Goal: Navigation & Orientation: Find specific page/section

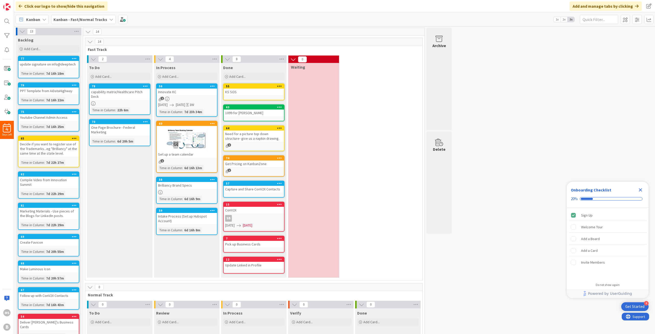
click at [97, 19] on b "Kanban - Fast/Normal Tracks" at bounding box center [80, 19] width 54 height 5
click at [42, 20] on icon at bounding box center [44, 19] width 4 height 4
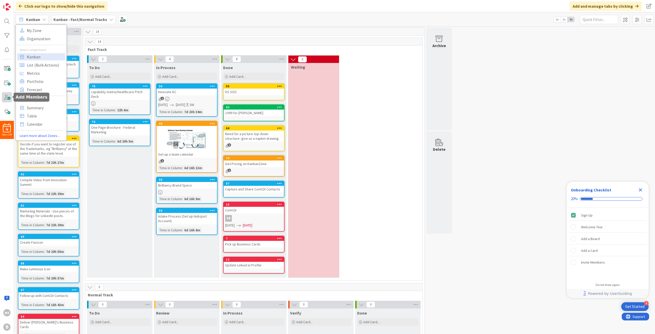
click at [3, 94] on span at bounding box center [7, 97] width 10 height 10
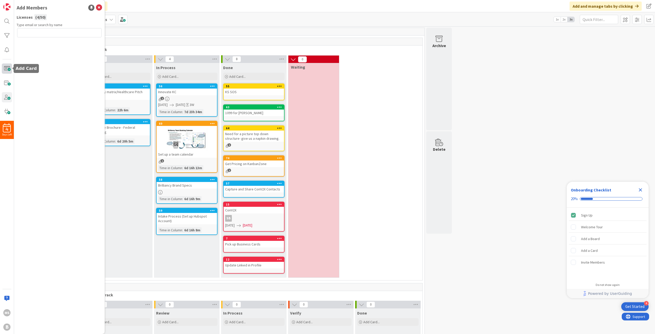
click at [7, 70] on span at bounding box center [7, 68] width 10 height 10
click at [10, 50] on div at bounding box center [7, 50] width 10 height 10
click at [10, 83] on span at bounding box center [7, 83] width 10 height 10
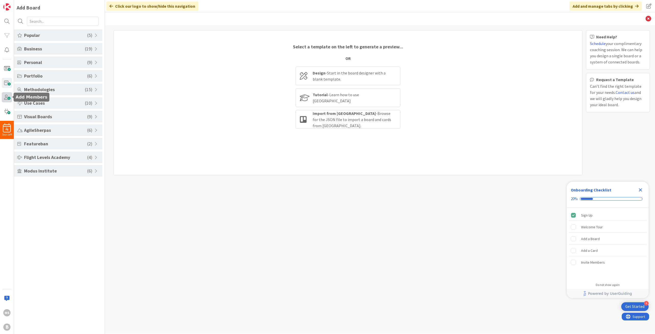
click at [9, 98] on span at bounding box center [7, 97] width 10 height 10
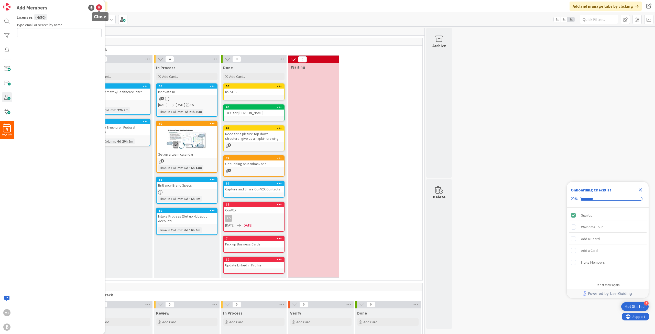
click at [98, 8] on icon at bounding box center [99, 8] width 6 height 6
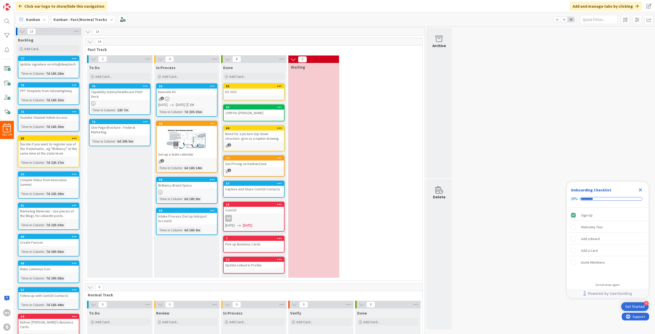
click at [33, 18] on span "Kanban" at bounding box center [33, 19] width 14 height 6
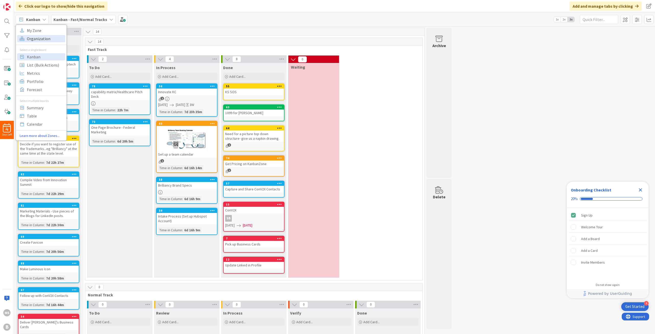
click at [31, 36] on span "Organization" at bounding box center [45, 39] width 37 height 8
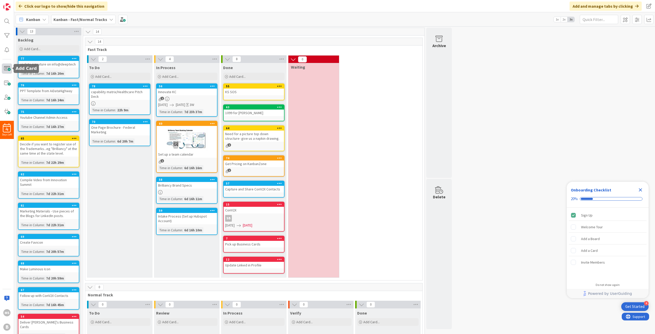
click at [10, 72] on span at bounding box center [7, 68] width 10 height 10
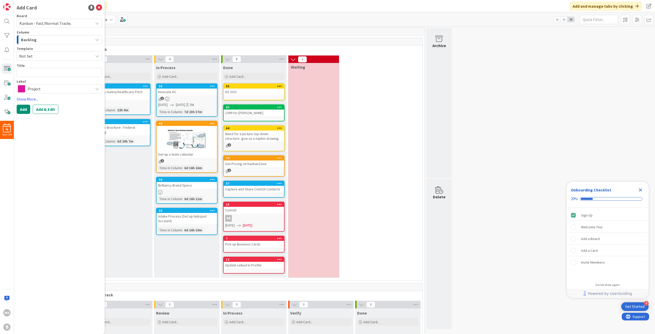
click at [54, 22] on span "Kanban - Fast/Normal Tracks" at bounding box center [44, 23] width 51 height 5
click at [42, 56] on span "Not Set" at bounding box center [54, 56] width 70 height 7
click at [134, 47] on span "Fast Track" at bounding box center [252, 49] width 328 height 5
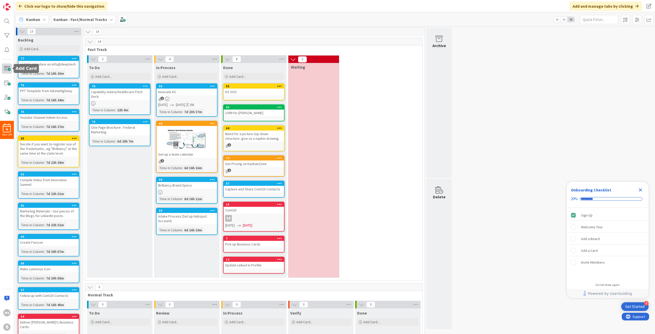
click at [6, 68] on span at bounding box center [7, 68] width 10 height 10
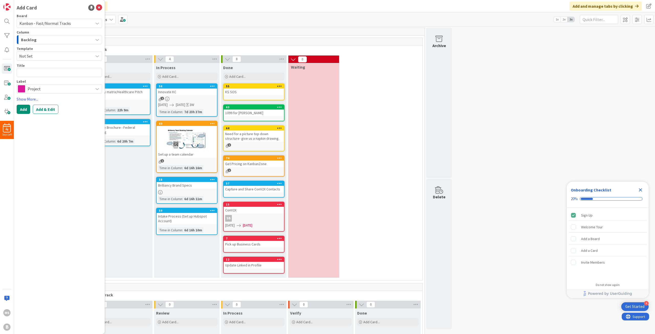
click at [33, 38] on span "Backlog" at bounding box center [29, 39] width 16 height 7
click at [9, 24] on div at bounding box center [7, 21] width 10 height 10
click at [184, 22] on div "[PERSON_NAME] - Fast/Normal Tracks 1x 2x 3x" at bounding box center [334, 19] width 641 height 14
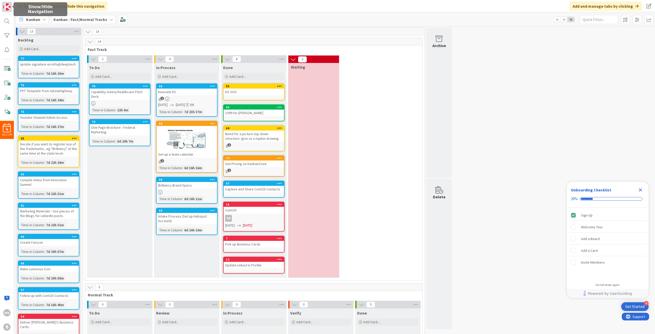
click at [7, 4] on img at bounding box center [6, 6] width 7 height 7
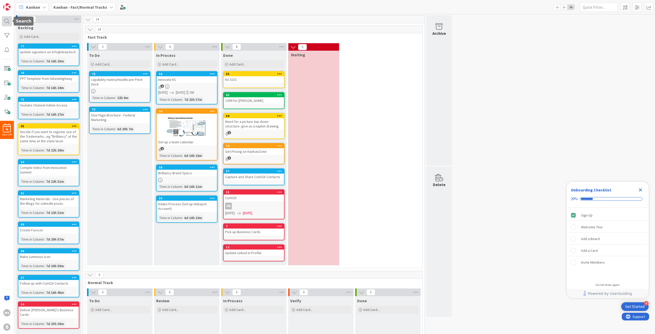
click at [8, 21] on div at bounding box center [7, 21] width 10 height 10
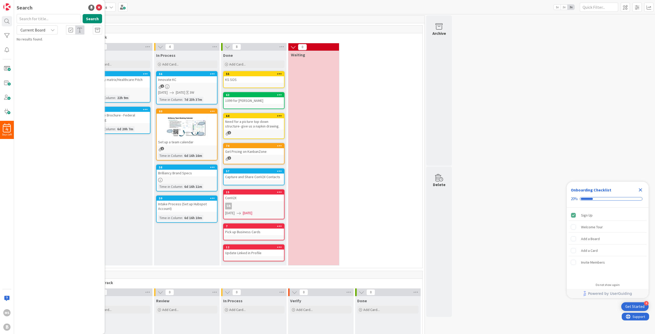
click at [50, 31] on div "Current Board" at bounding box center [37, 29] width 41 height 9
click at [38, 53] on span "All Boards" at bounding box center [45, 51] width 53 height 8
click at [4, 38] on div at bounding box center [7, 35] width 10 height 10
click at [6, 49] on div at bounding box center [7, 50] width 10 height 10
click at [6, 238] on div "B" at bounding box center [6, 327] width 7 height 7
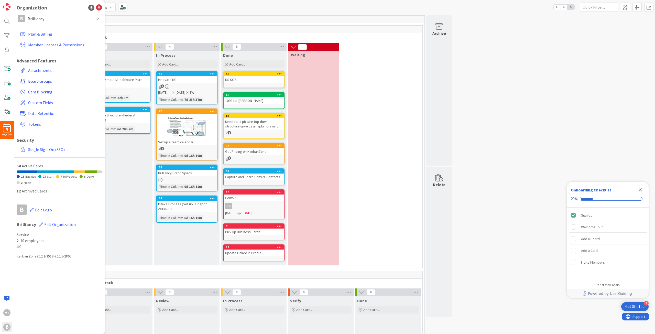
click at [49, 81] on span "Board Groups" at bounding box center [64, 81] width 72 height 6
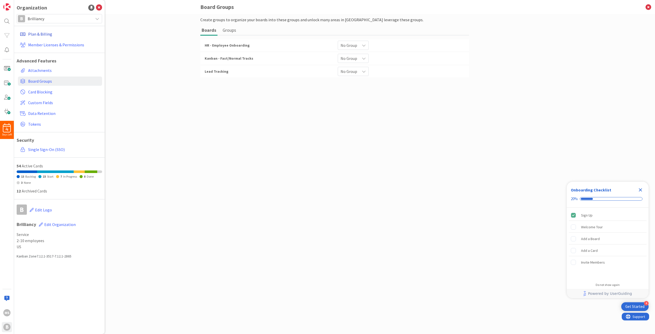
click at [47, 36] on link "Plan & Billing" at bounding box center [60, 33] width 84 height 9
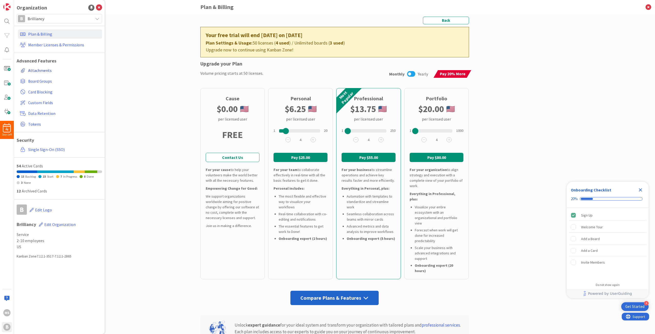
click at [30, 71] on link "Attachments" at bounding box center [60, 70] width 84 height 9
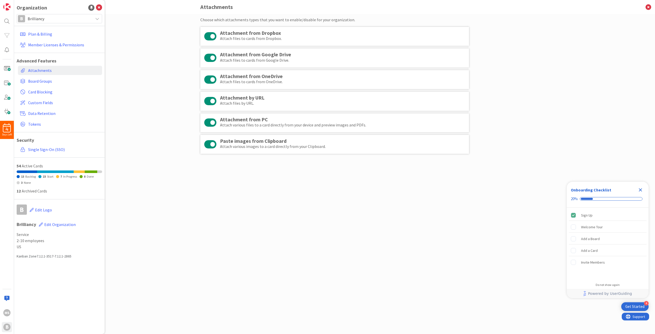
click at [67, 17] on span "Brilliancy" at bounding box center [59, 18] width 63 height 7
click at [47, 45] on span "Brilliancy" at bounding box center [64, 45] width 70 height 8
click at [100, 6] on icon at bounding box center [99, 8] width 6 height 6
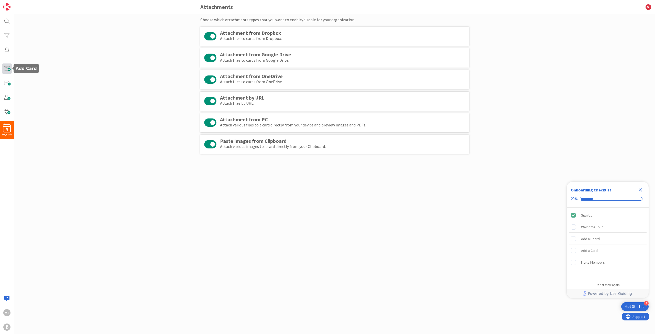
click at [9, 65] on span at bounding box center [7, 68] width 10 height 10
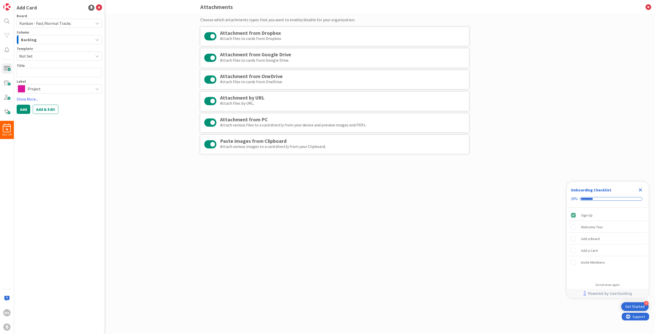
click at [53, 23] on span "Kanban - Fast/Normal Tracks" at bounding box center [44, 23] width 51 height 5
click at [8, 83] on span at bounding box center [7, 83] width 10 height 10
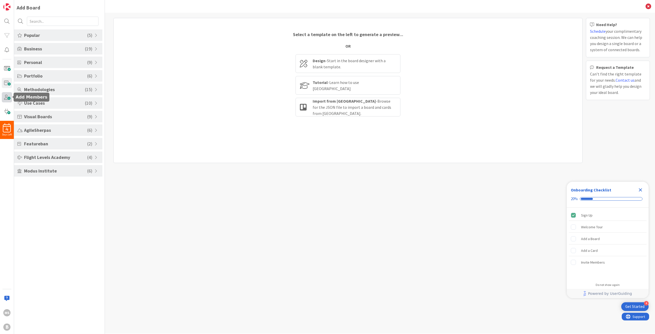
click at [8, 99] on span at bounding box center [7, 97] width 10 height 10
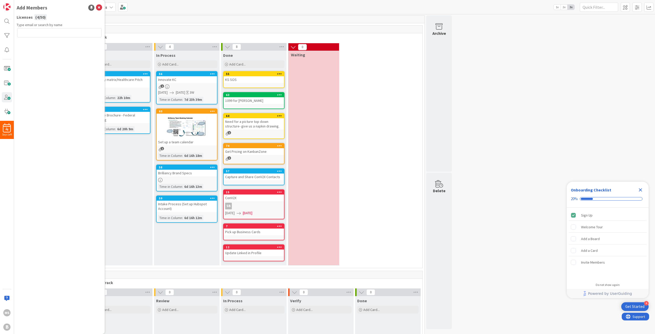
click at [352, 138] on div "2 To Do Add Card... 78 capability matrix/Healthcare Pitch Deck Time in [GEOGRAP…" at bounding box center [253, 155] width 335 height 225
